Goal: Communication & Community: Ask a question

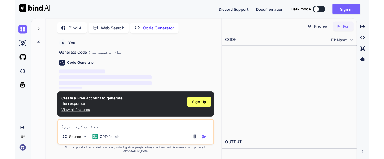
scroll to position [20, 0]
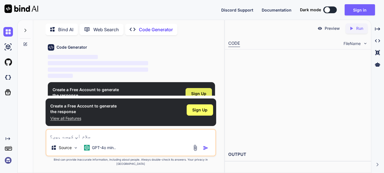
click at [202, 94] on span "Sign Up" at bounding box center [198, 94] width 15 height 6
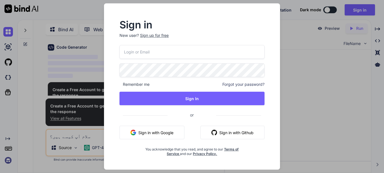
click at [173, 133] on button "Sign in with Google" at bounding box center [151, 132] width 65 height 13
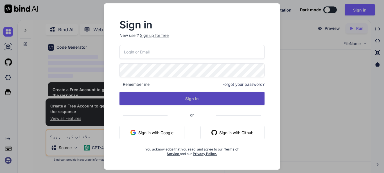
click at [195, 99] on button "Sign In" at bounding box center [191, 98] width 145 height 13
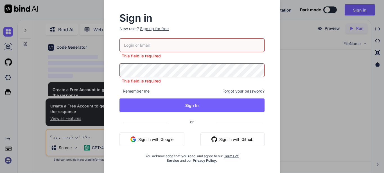
click at [149, 139] on button "Sign in with Google" at bounding box center [151, 138] width 65 height 13
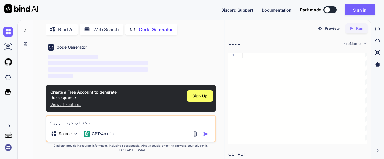
scroll to position [20, 0]
click at [204, 137] on img "button" at bounding box center [206, 134] width 6 height 6
click at [129, 126] on textarea "سلام آپ کیسے ہیں؟" at bounding box center [130, 121] width 169 height 10
click at [81, 125] on textarea "سلام آپ کیسے ہیں؟" at bounding box center [130, 121] width 169 height 10
click at [203, 140] on div "سلام آپ کیسے ہیں؟ Source GPT-4o min.." at bounding box center [131, 129] width 171 height 28
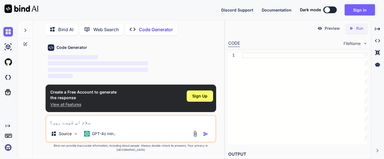
click at [206, 137] on img "button" at bounding box center [206, 134] width 6 height 6
click at [193, 99] on span "Sign Up" at bounding box center [199, 96] width 15 height 6
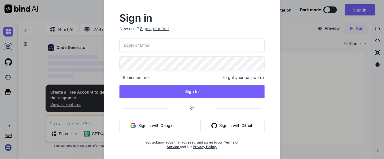
click at [164, 123] on button "Sign in with Google" at bounding box center [151, 125] width 65 height 13
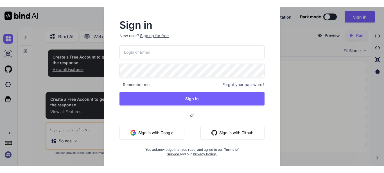
scroll to position [0, 0]
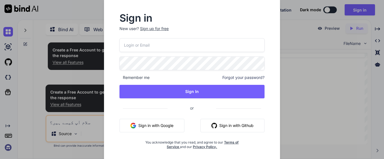
click at [133, 44] on input "email" at bounding box center [191, 45] width 145 height 14
click at [297, 144] on div "Sign in New user? Sign up for free Remember me Forgot your password? Sign In or…" at bounding box center [192, 79] width 384 height 159
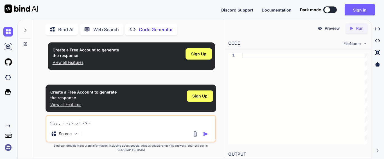
click at [87, 126] on textarea "سلام آپ کیسے ہیں؟" at bounding box center [130, 121] width 169 height 10
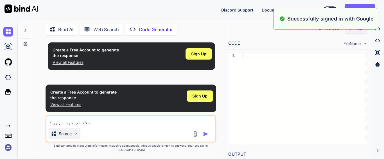
click at [80, 139] on div "Source" at bounding box center [65, 133] width 32 height 11
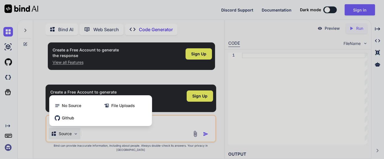
click at [158, 132] on div at bounding box center [192, 79] width 384 height 159
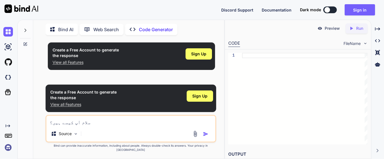
click at [204, 137] on img "button" at bounding box center [206, 134] width 6 height 6
click at [25, 28] on icon at bounding box center [25, 30] width 4 height 4
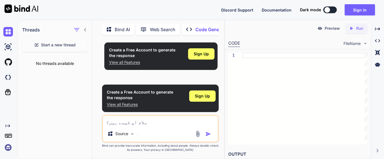
click at [64, 42] on span "Start a new thread" at bounding box center [58, 45] width 35 height 6
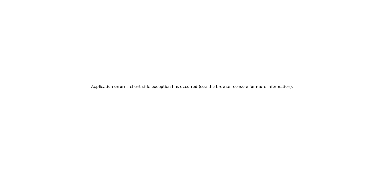
click at [152, 85] on h2 "Application error: a client-side exception has occurred (see the browser consol…" at bounding box center [192, 87] width 202 height 8
